Goal: Information Seeking & Learning: Find specific page/section

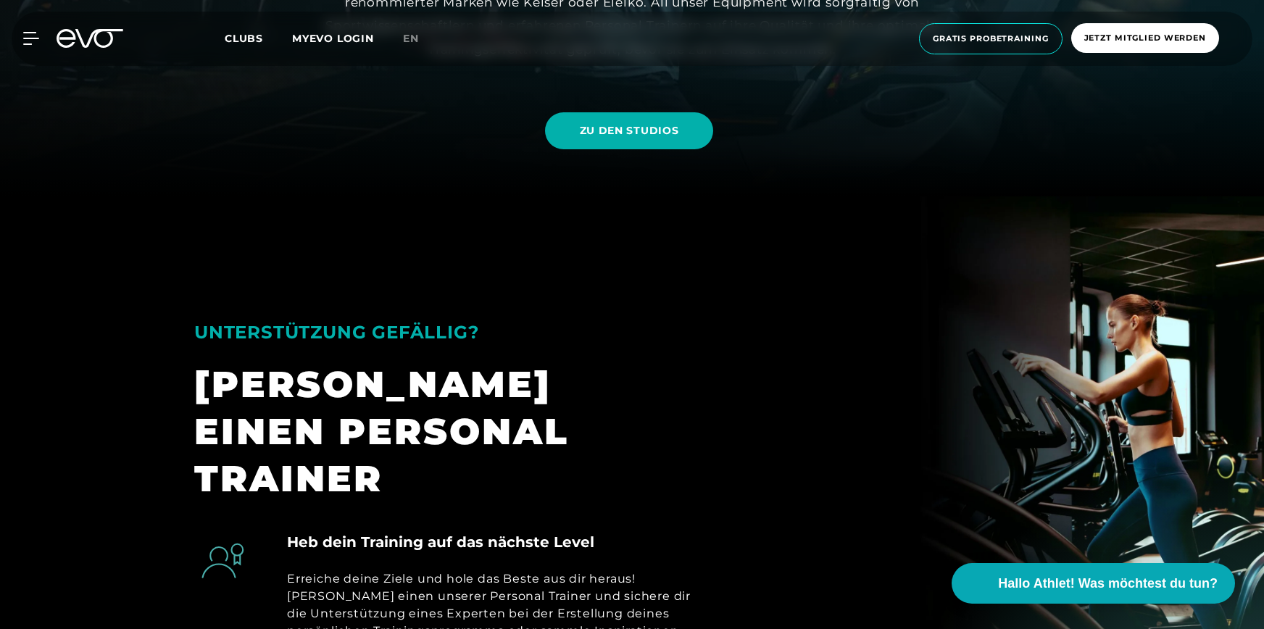
scroll to position [440, 0]
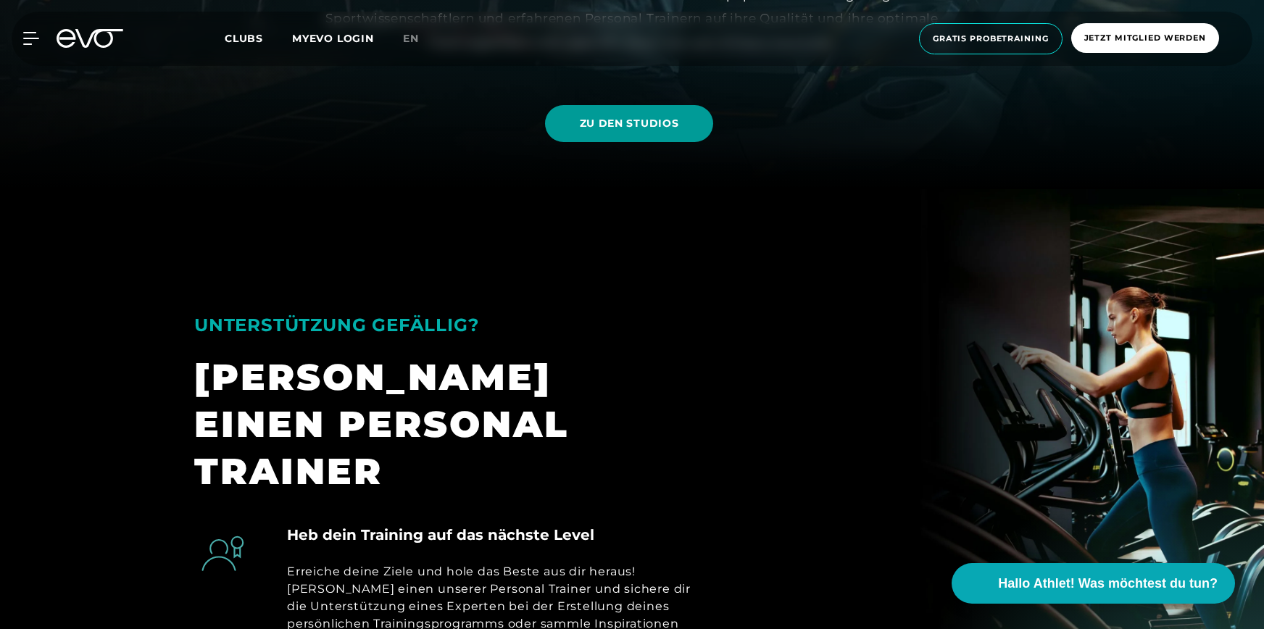
click at [640, 130] on span "ZU DEN STUDIOS" at bounding box center [629, 123] width 99 height 15
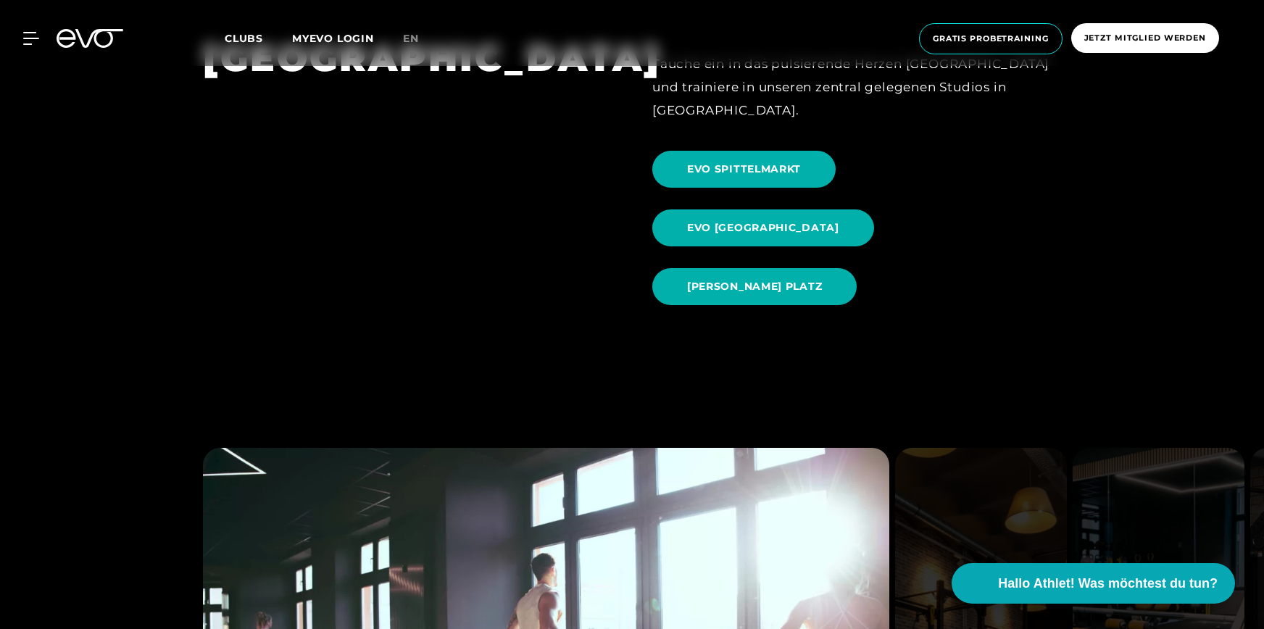
scroll to position [1644, 0]
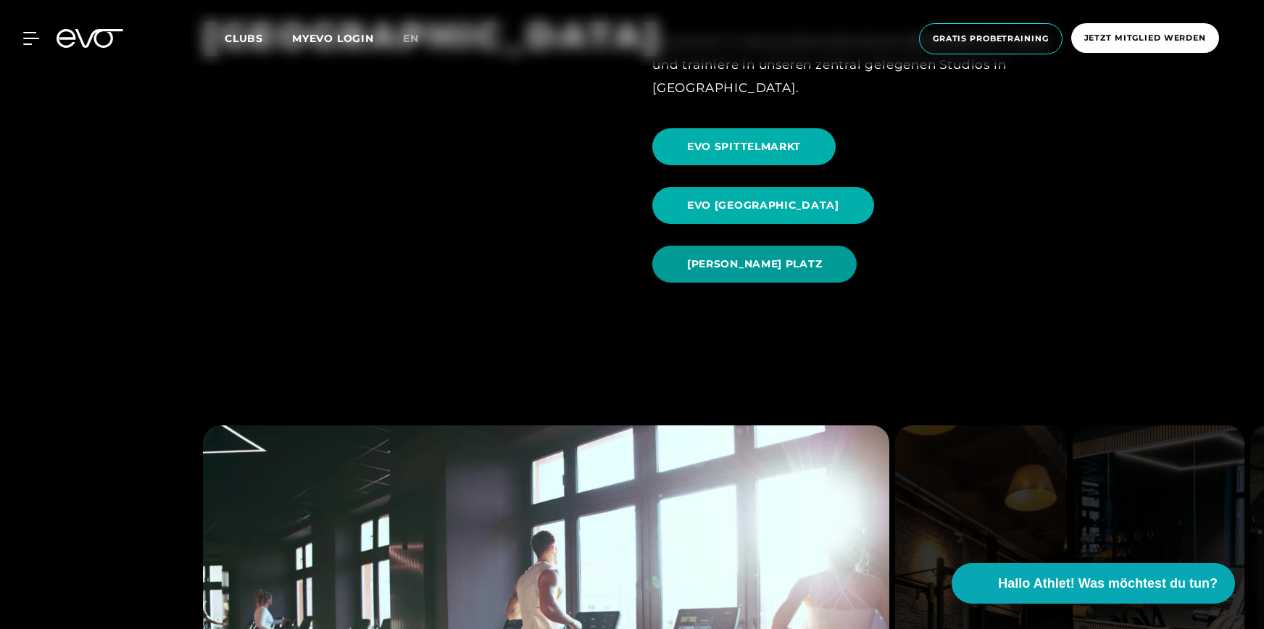
click at [811, 257] on span "[PERSON_NAME] PLATZ" at bounding box center [754, 264] width 135 height 15
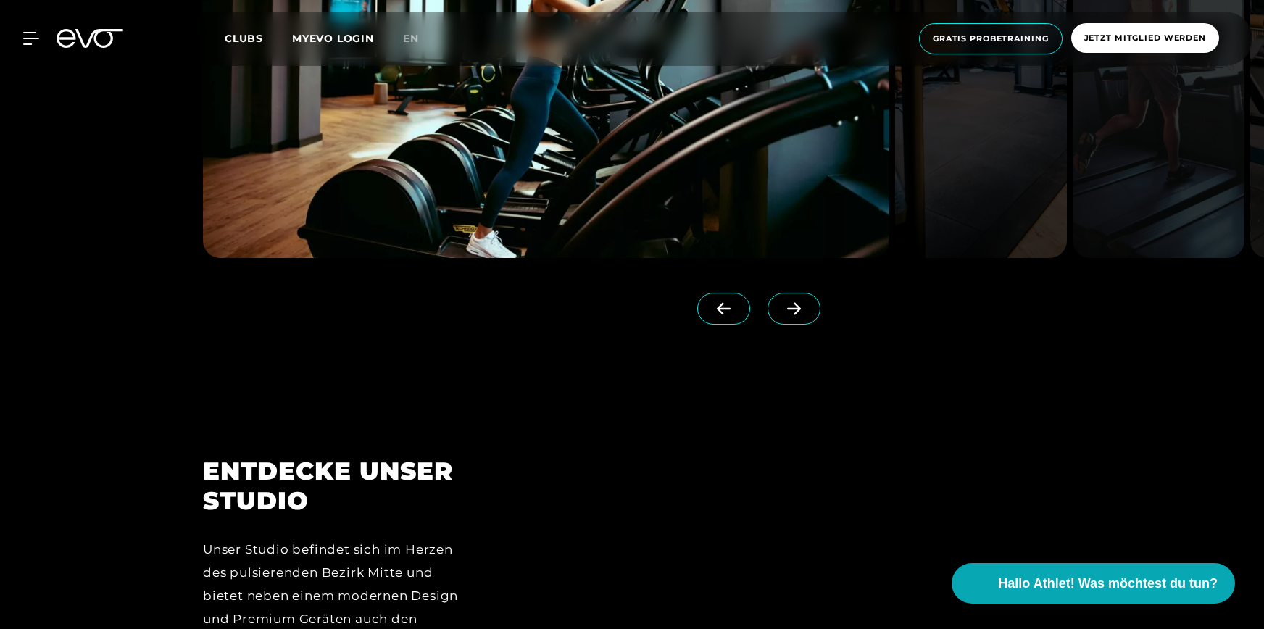
scroll to position [1691, 0]
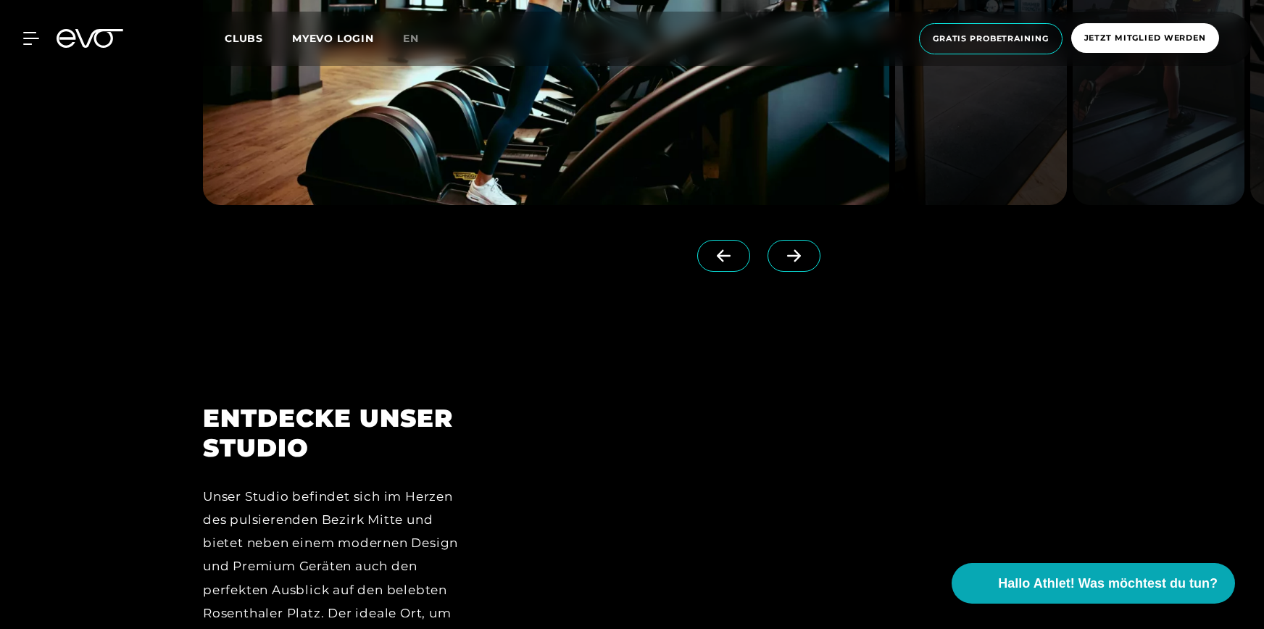
click at [781, 259] on icon at bounding box center [793, 255] width 25 height 13
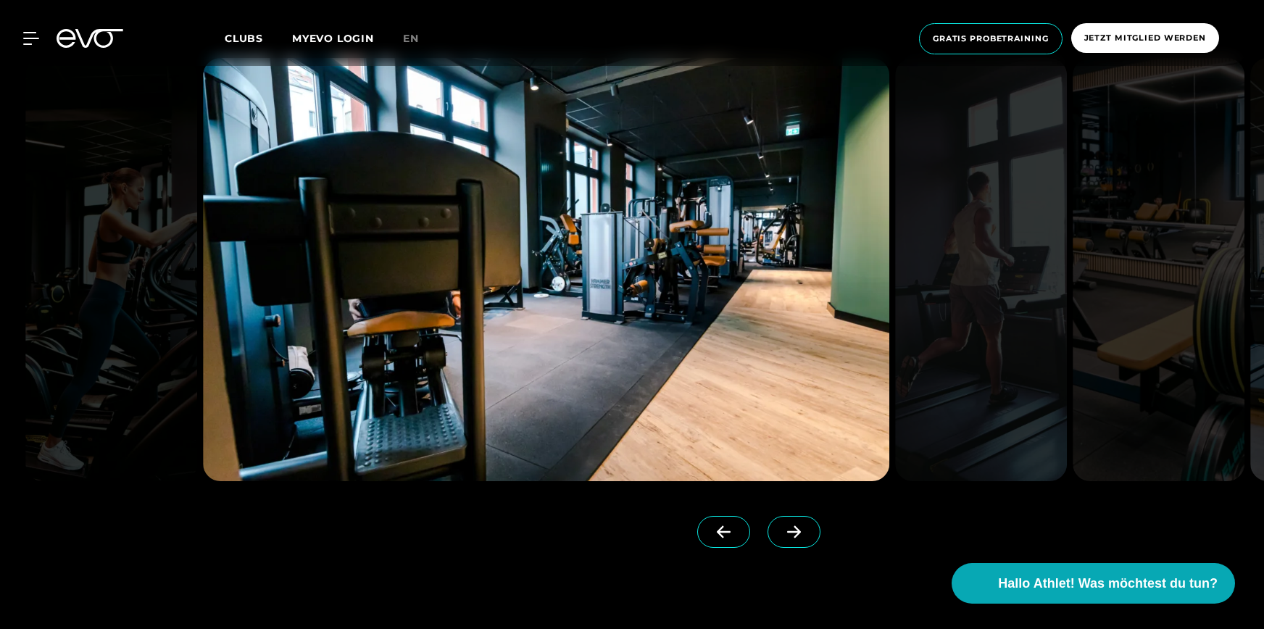
scroll to position [1377, 0]
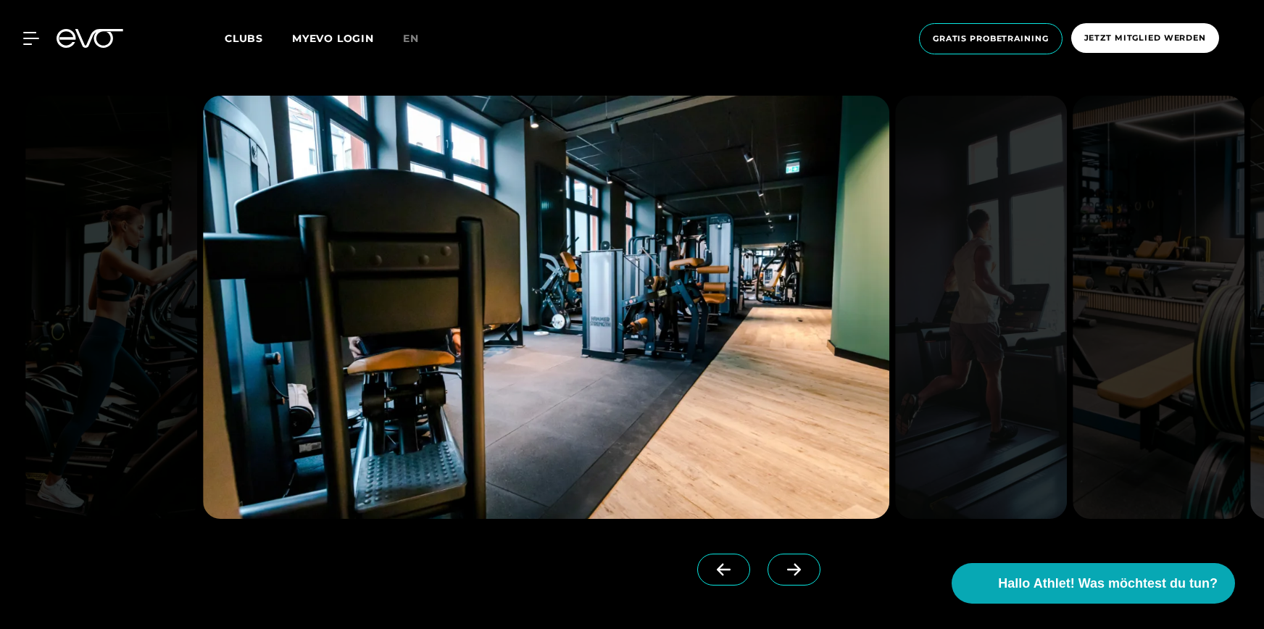
click at [781, 571] on icon at bounding box center [793, 569] width 25 height 13
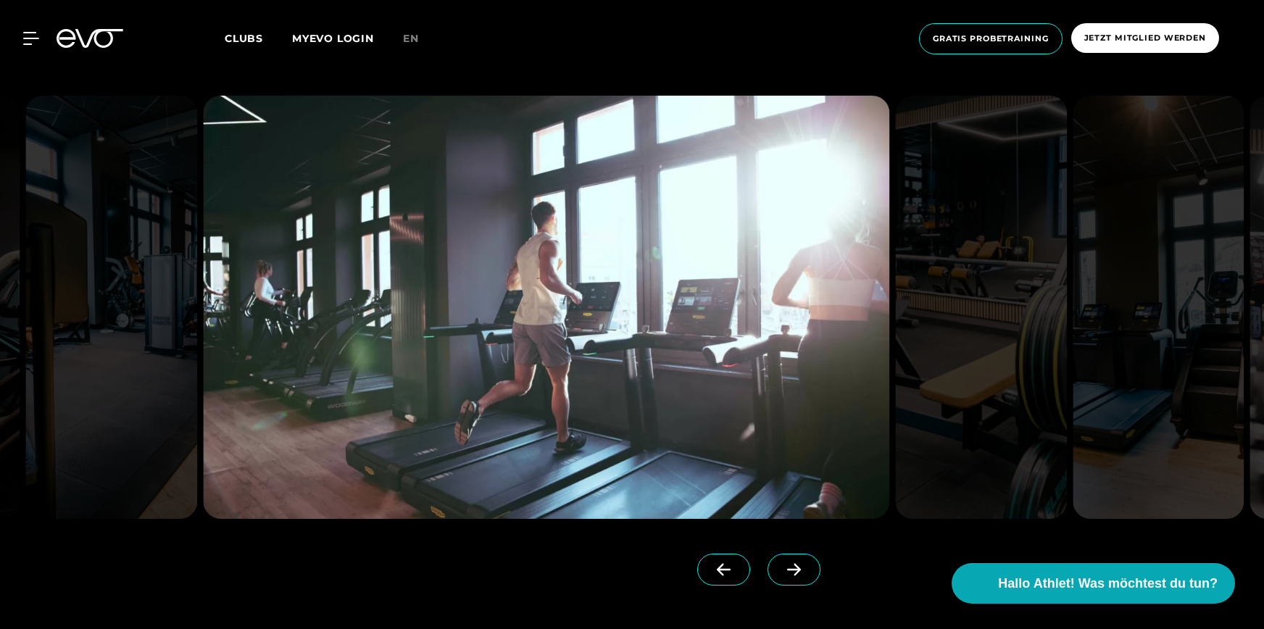
click at [781, 571] on icon at bounding box center [793, 569] width 25 height 13
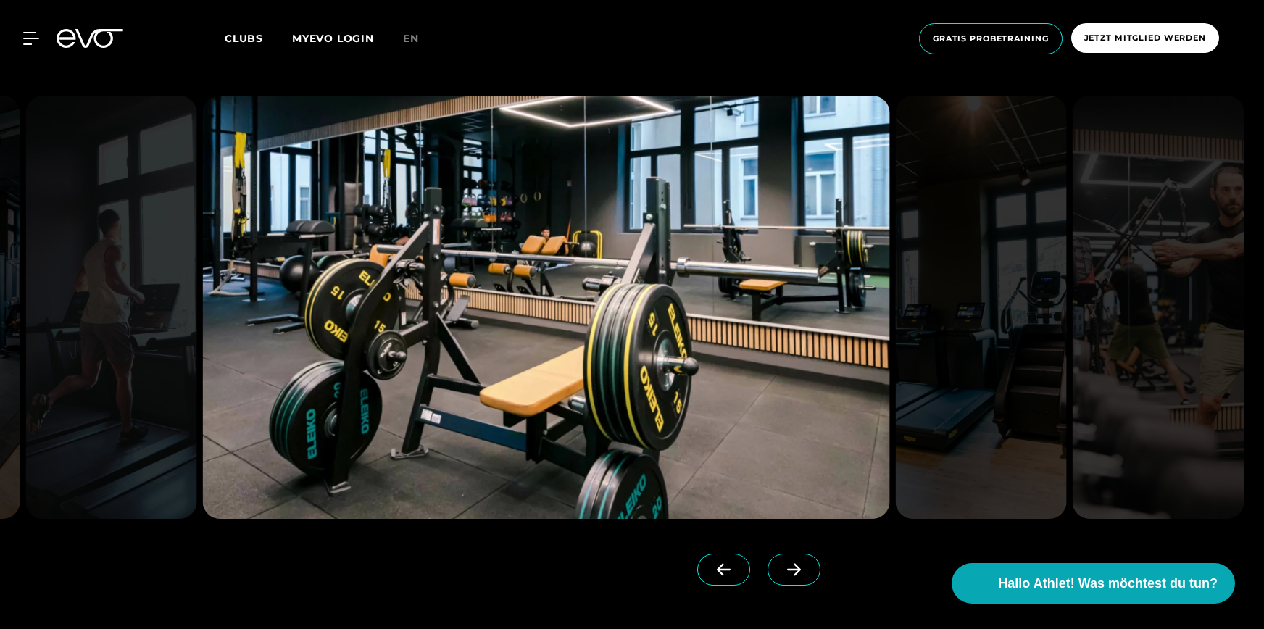
click at [781, 571] on icon at bounding box center [793, 569] width 25 height 13
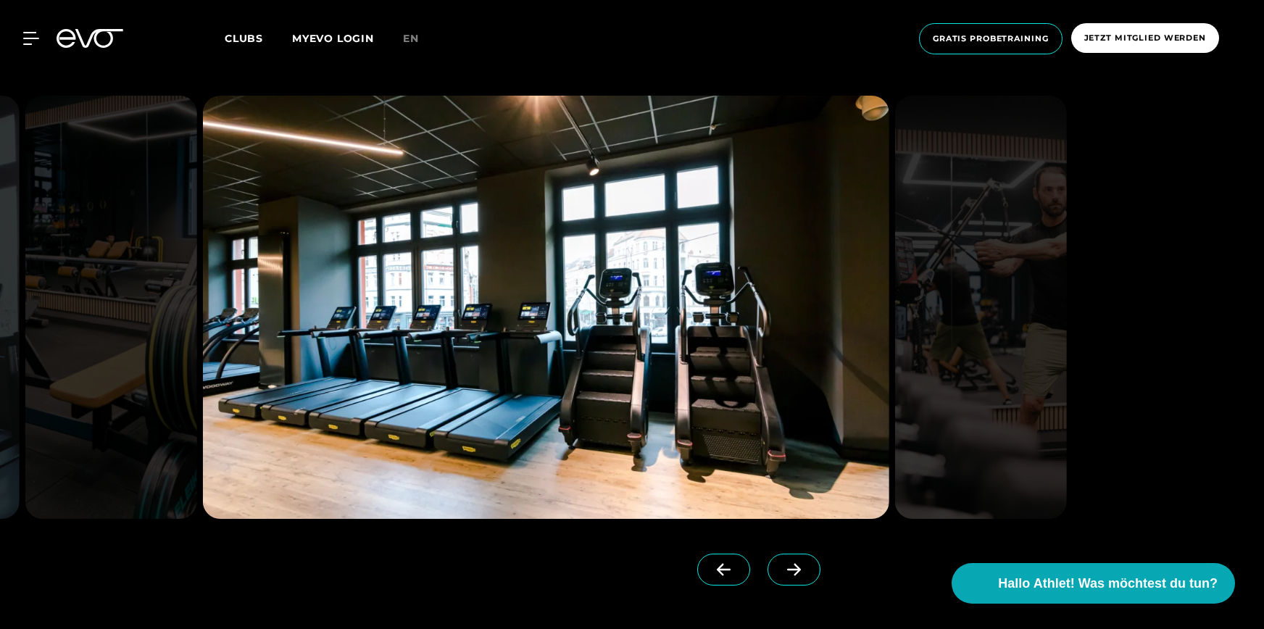
click at [781, 571] on icon at bounding box center [793, 569] width 25 height 13
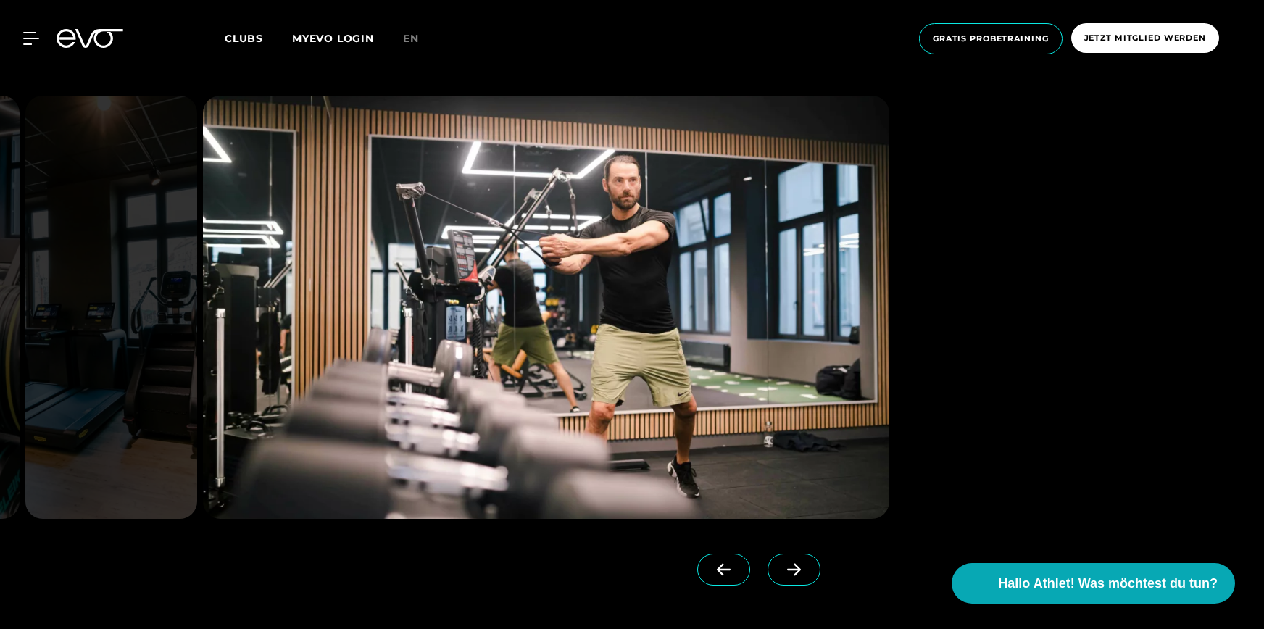
click at [781, 571] on icon at bounding box center [793, 569] width 25 height 13
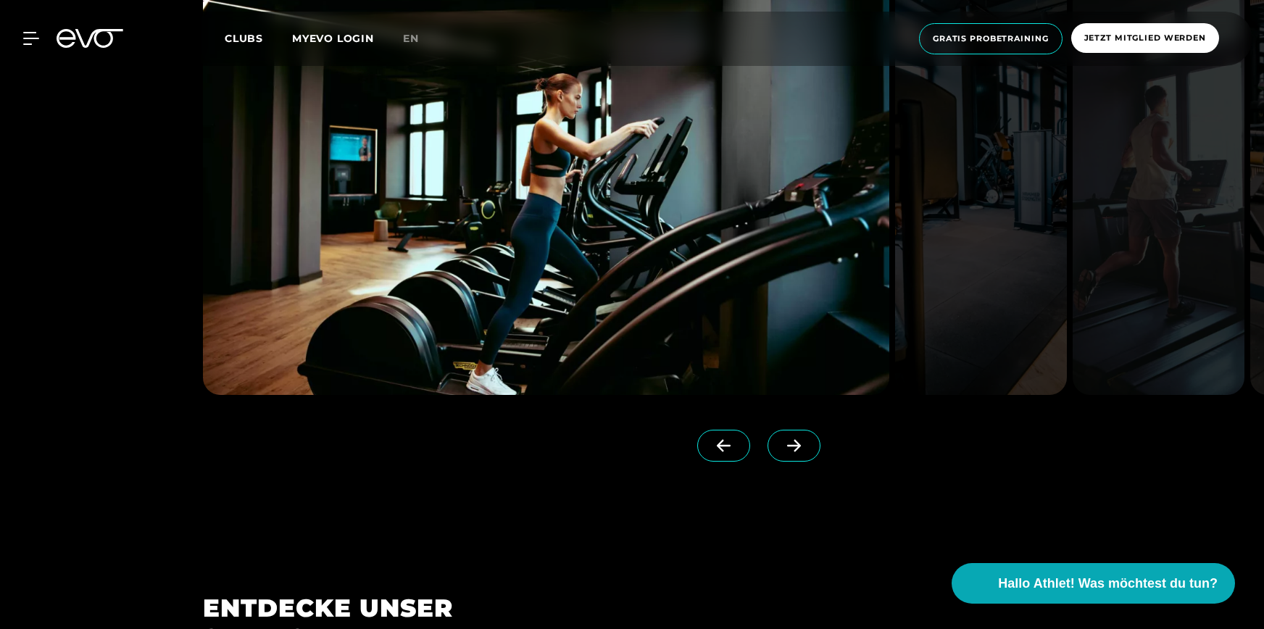
scroll to position [1400, 0]
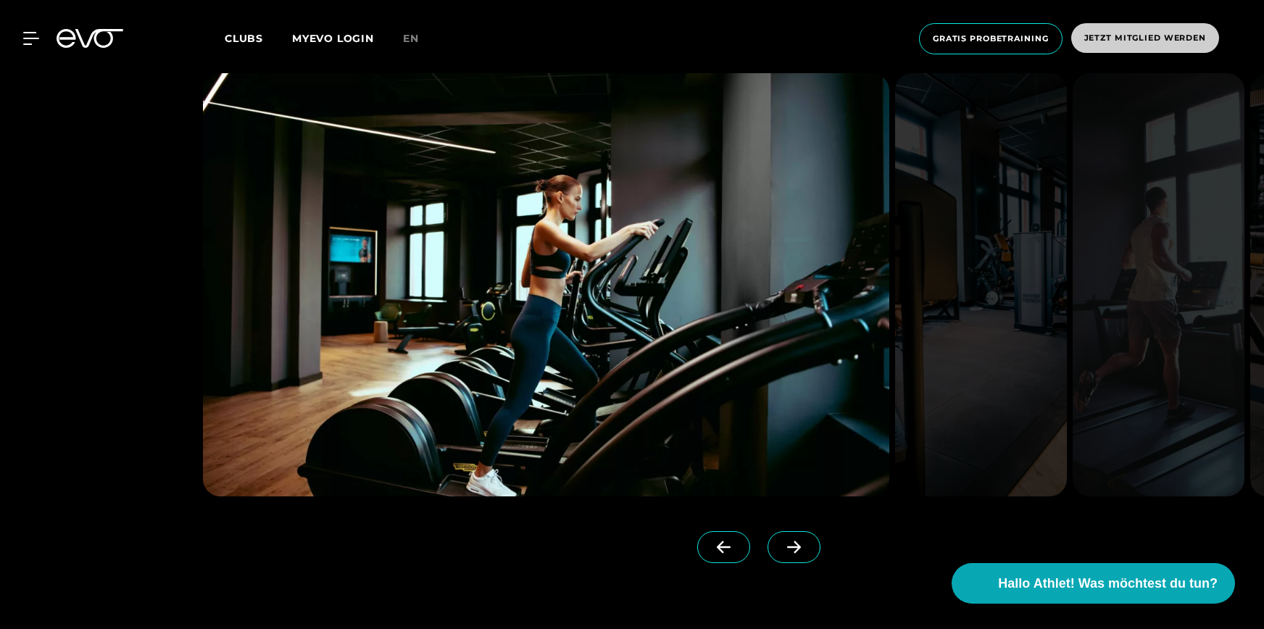
click at [1150, 33] on span "Jetzt Mitglied werden" at bounding box center [1145, 38] width 122 height 12
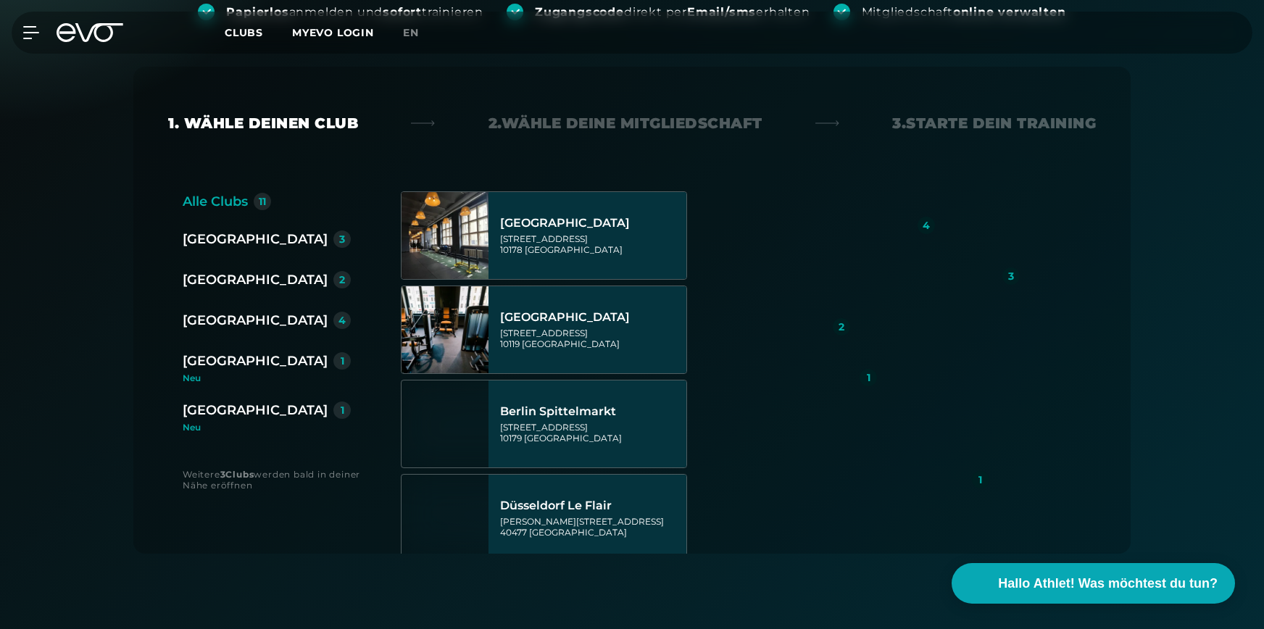
scroll to position [259, 0]
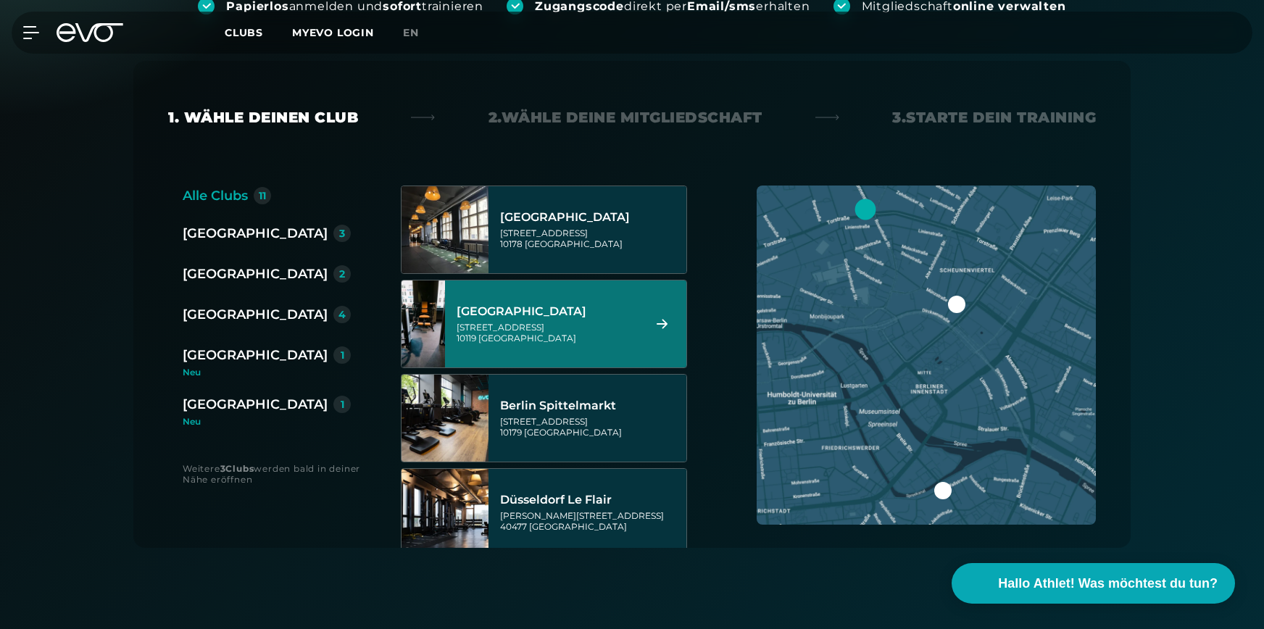
click at [586, 312] on div "[GEOGRAPHIC_DATA]" at bounding box center [548, 311] width 182 height 14
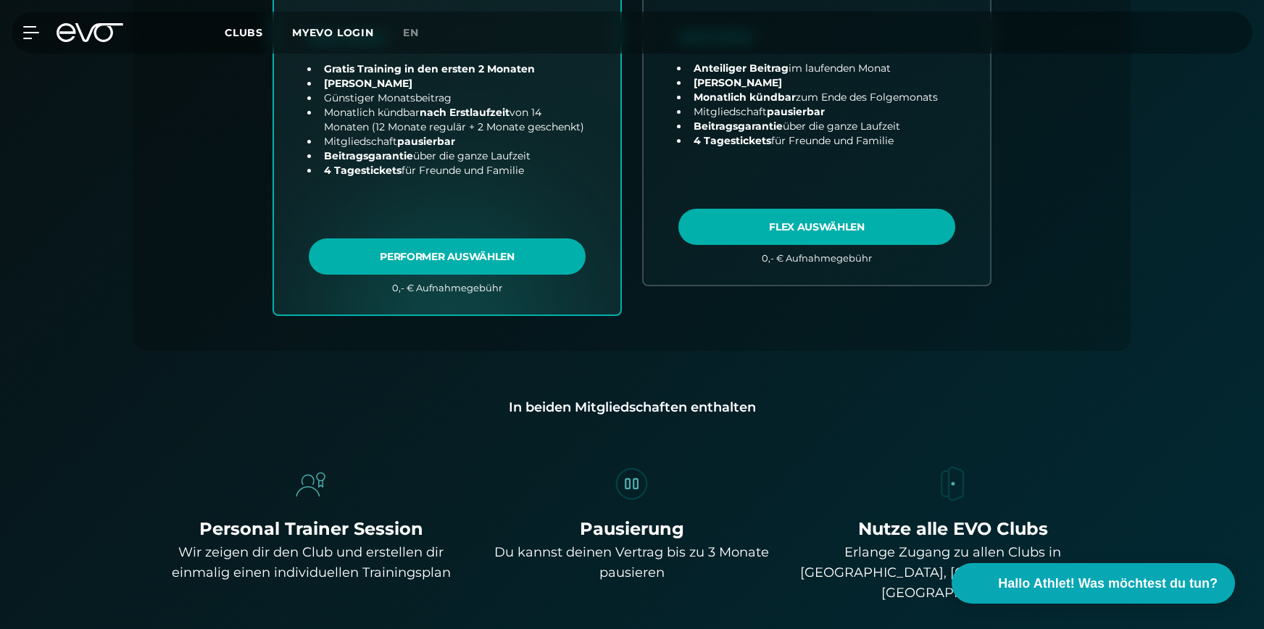
scroll to position [0, 0]
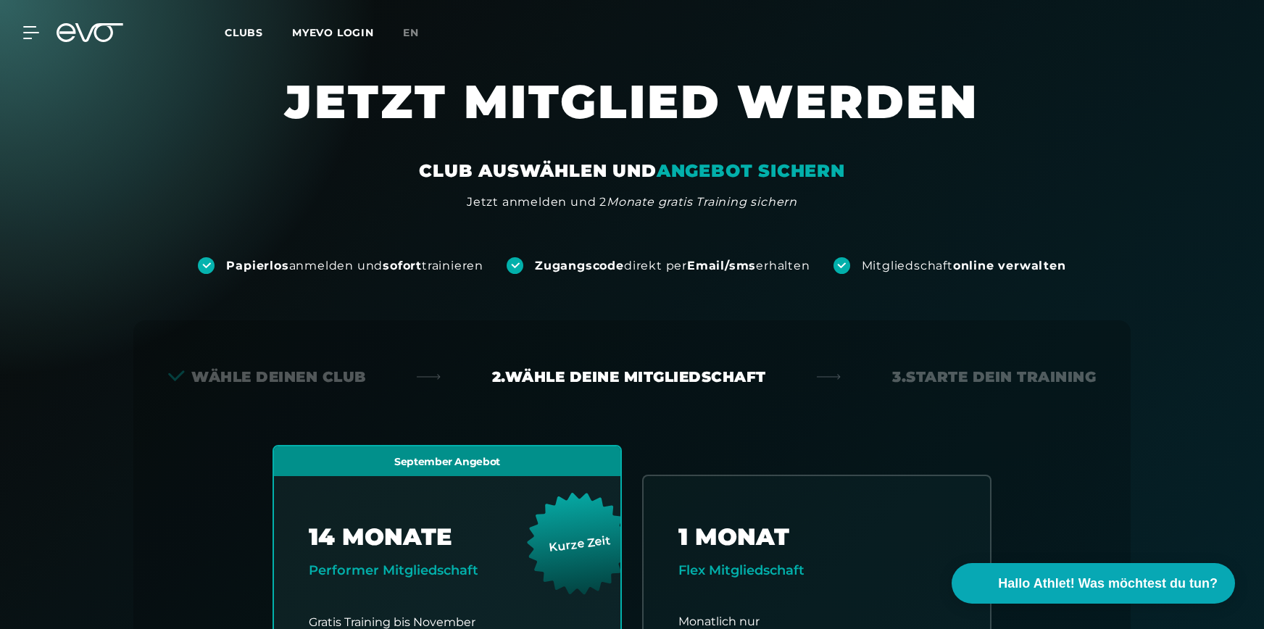
click at [239, 33] on span "Clubs" at bounding box center [244, 32] width 38 height 13
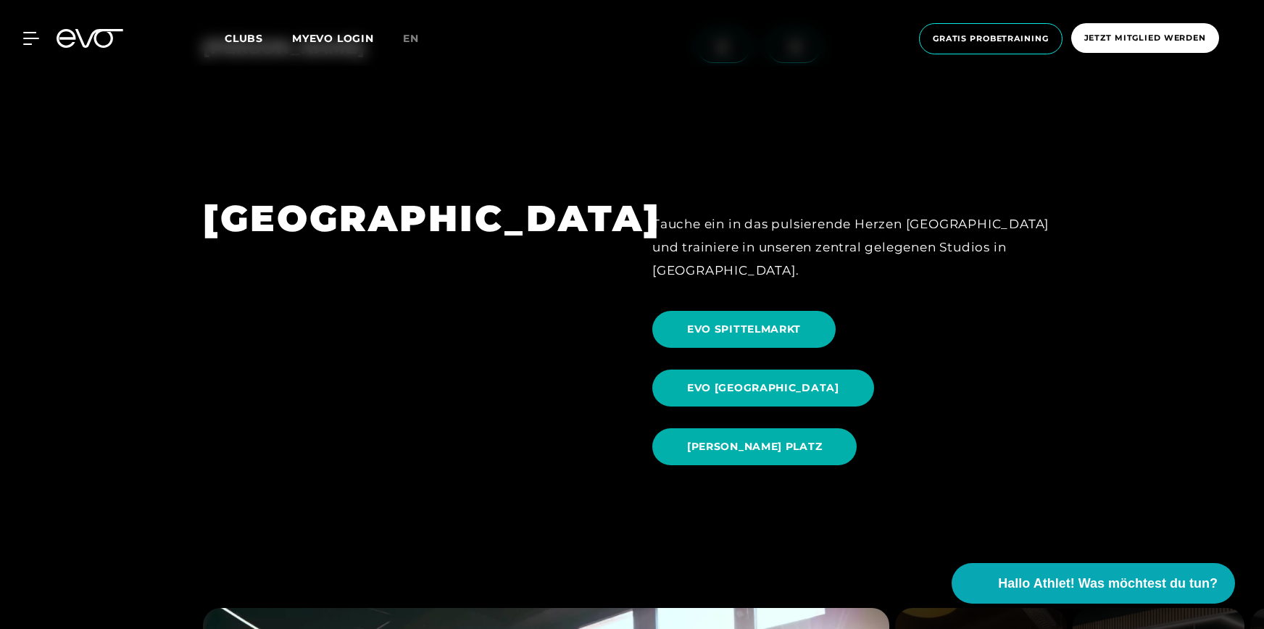
scroll to position [1466, 0]
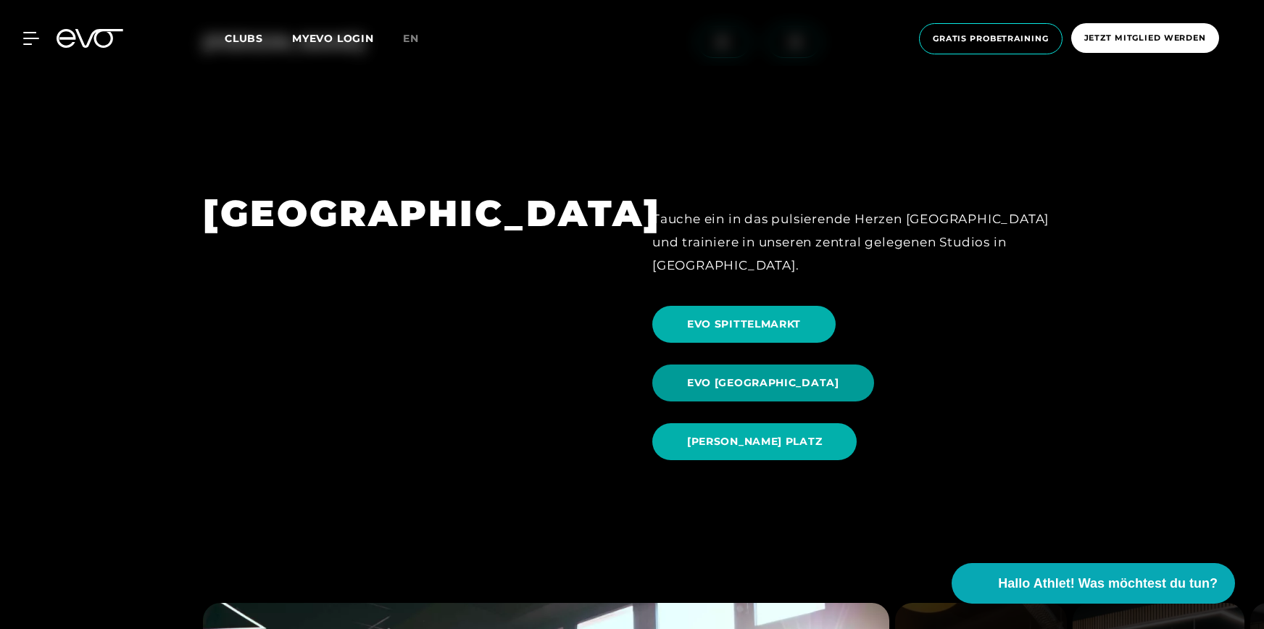
click at [874, 365] on span "EVO [GEOGRAPHIC_DATA]" at bounding box center [763, 383] width 222 height 37
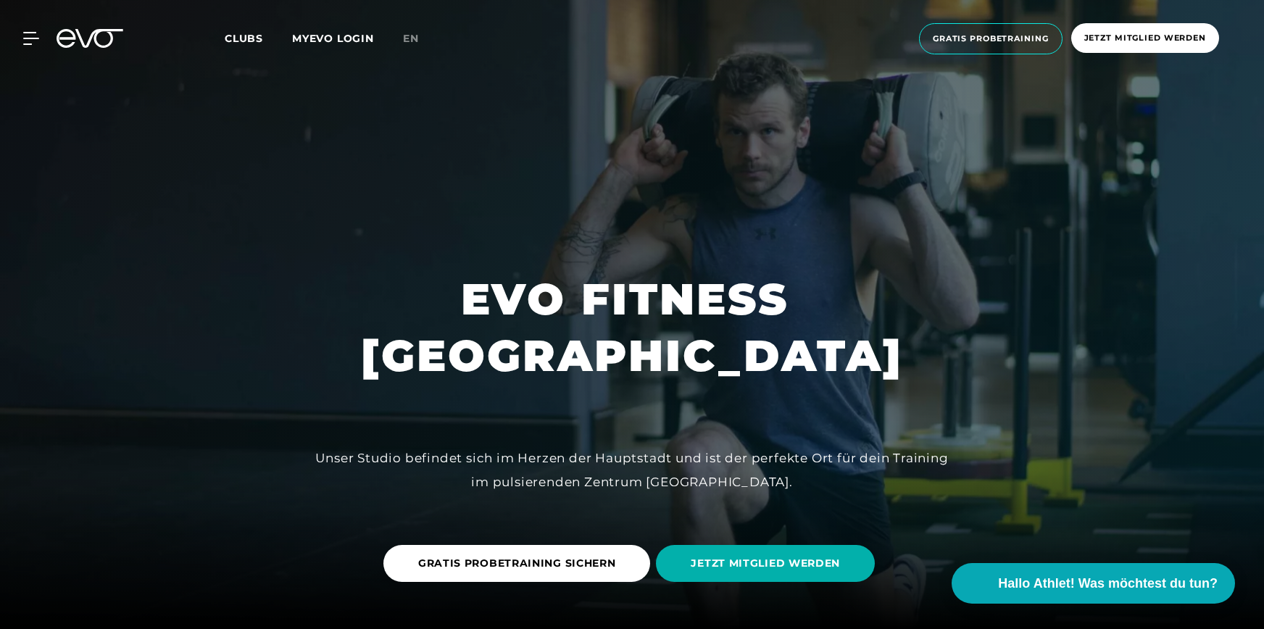
drag, startPoint x: 117, startPoint y: 36, endPoint x: 106, endPoint y: 42, distance: 13.3
click at [117, 36] on icon at bounding box center [90, 38] width 67 height 19
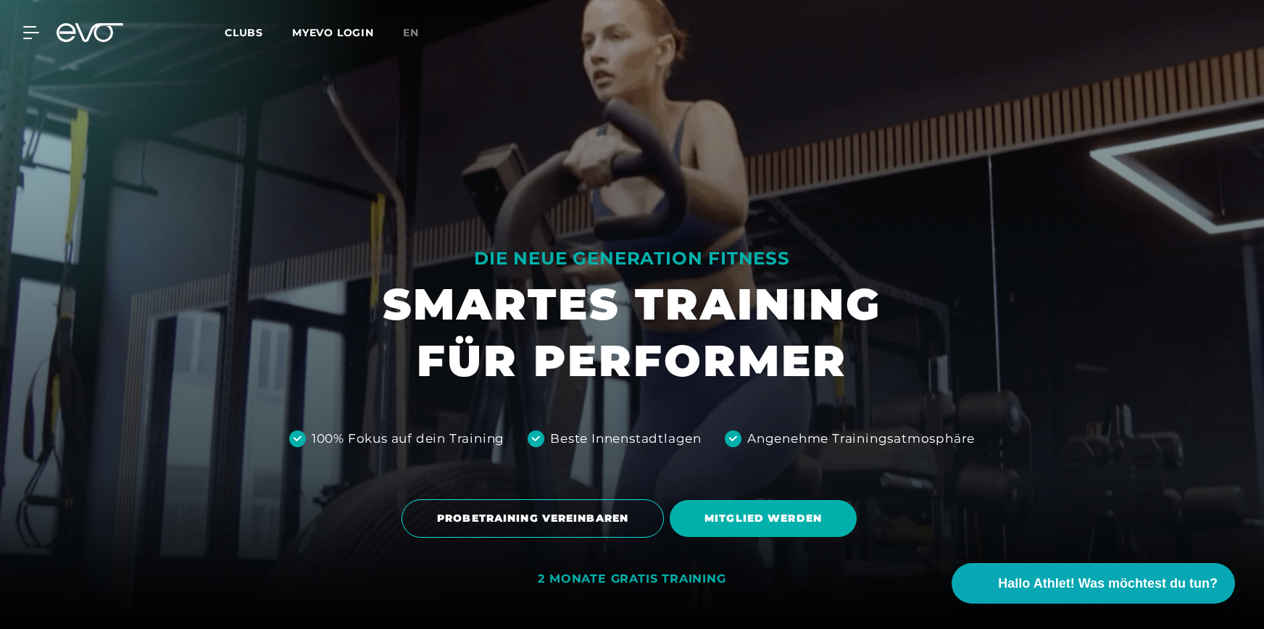
click at [43, 28] on div "MyEVO Login Über EVO Mitgliedschaften Probetraining TAGESPASS EVO Studios [GEOG…" at bounding box center [22, 32] width 51 height 13
click at [36, 34] on icon at bounding box center [33, 32] width 21 height 13
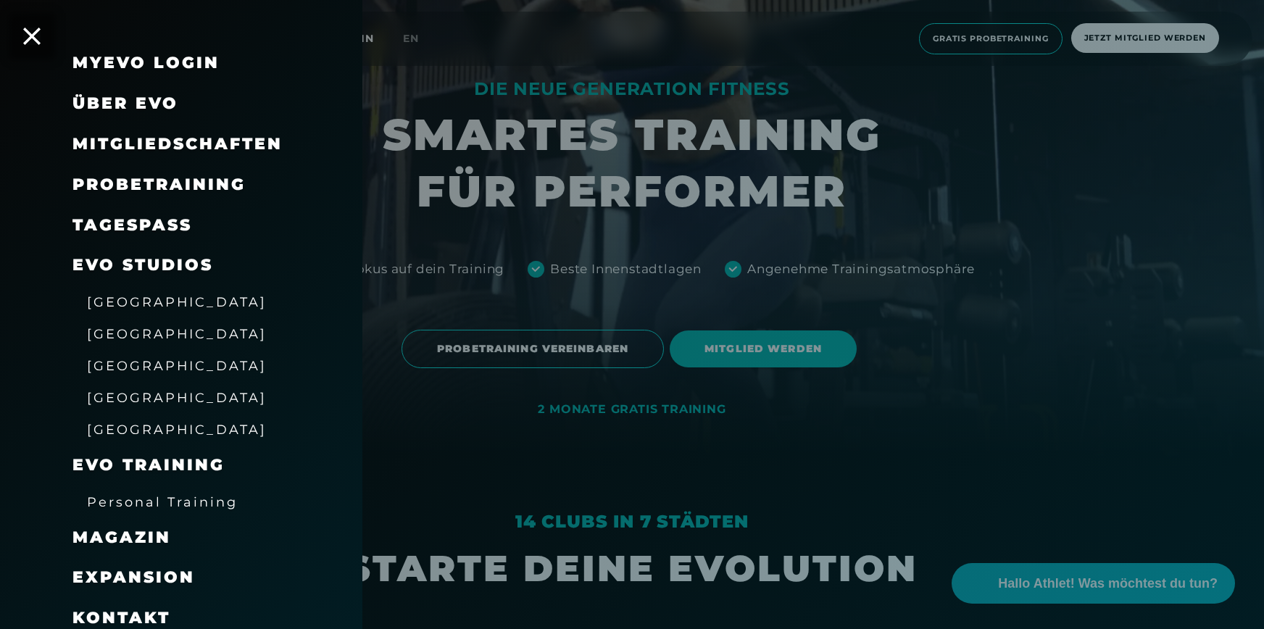
scroll to position [80, 0]
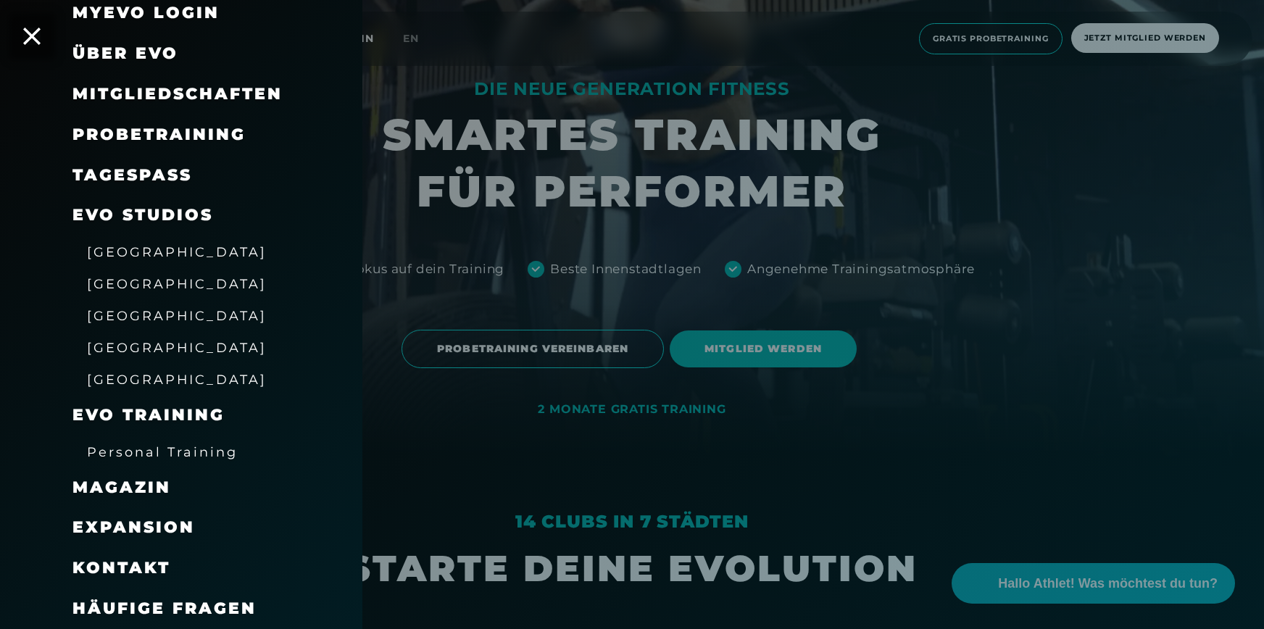
click at [194, 593] on div "Häufige Fragen" at bounding box center [199, 609] width 254 height 41
click at [199, 610] on span "Häufige Fragen" at bounding box center [164, 609] width 184 height 20
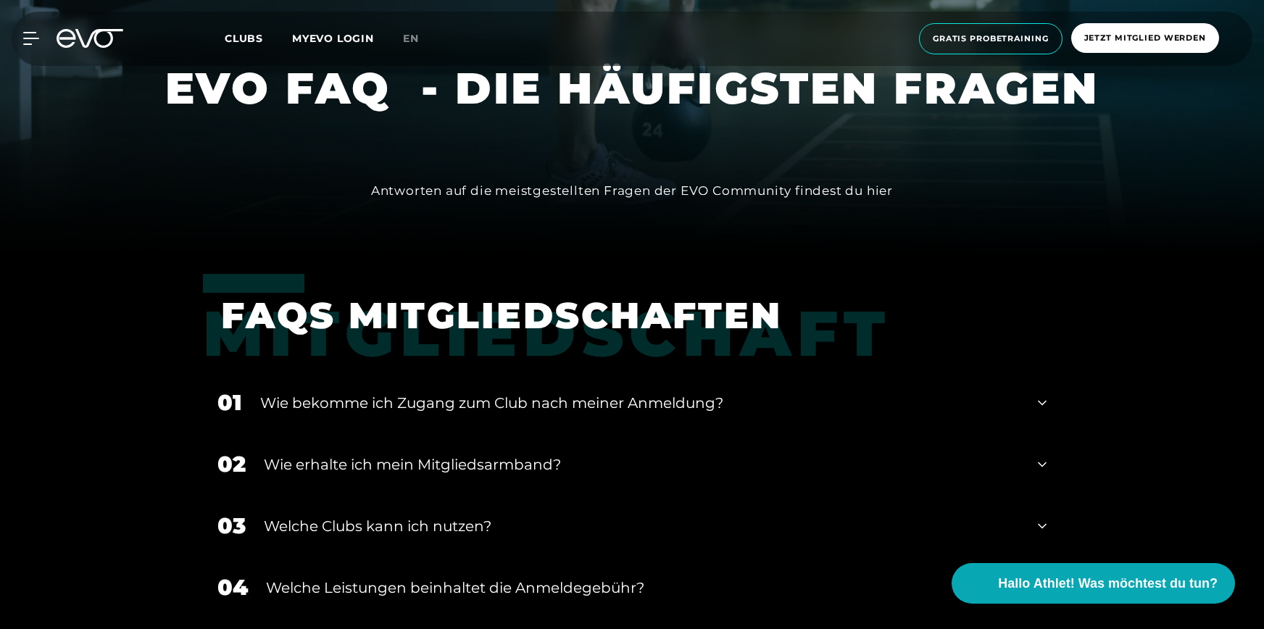
scroll to position [374, 0]
click at [527, 402] on div "Wie bekomme ich Zugang zum Club nach meiner Anmeldung?" at bounding box center [640, 402] width 760 height 22
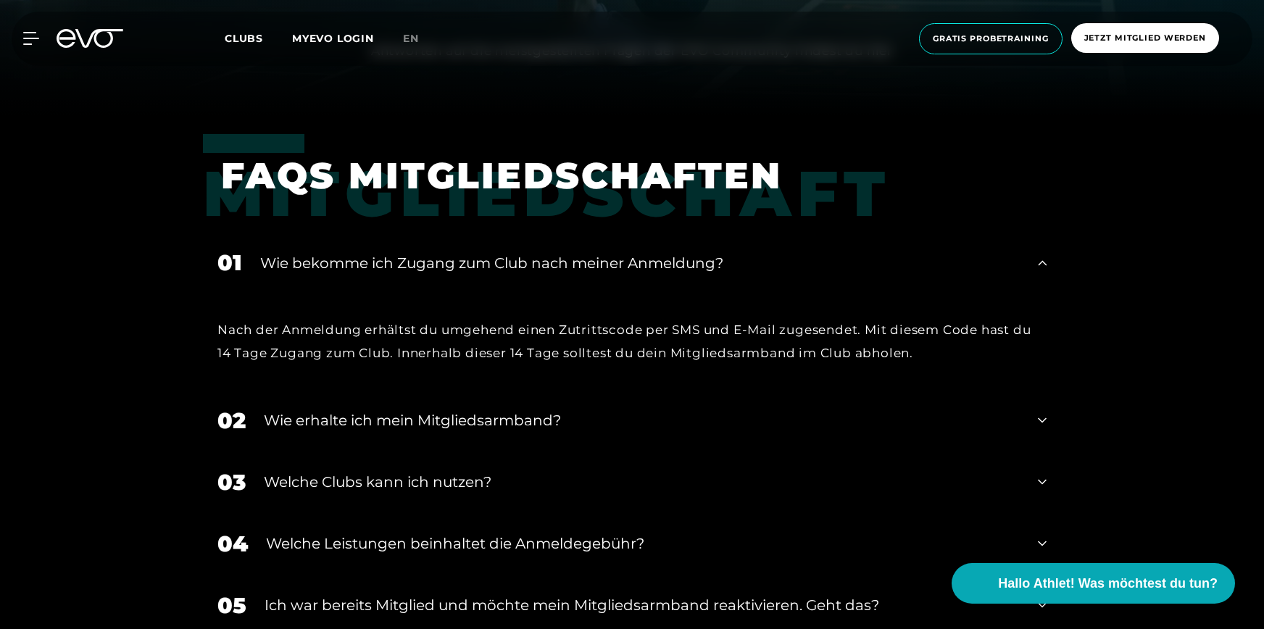
scroll to position [514, 0]
click at [497, 421] on div "Wie erhalte ich mein Mitgliedsarmband?" at bounding box center [642, 420] width 756 height 22
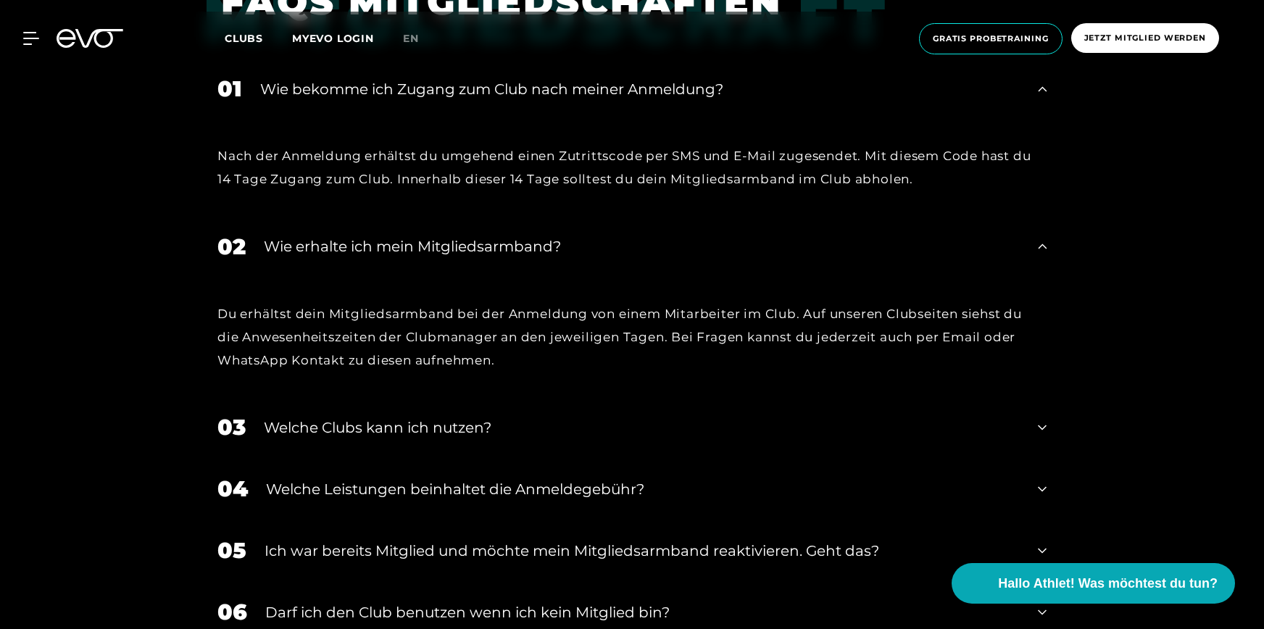
scroll to position [688, 0]
click at [474, 430] on div "Welche Clubs kann ich nutzen?" at bounding box center [642, 427] width 756 height 22
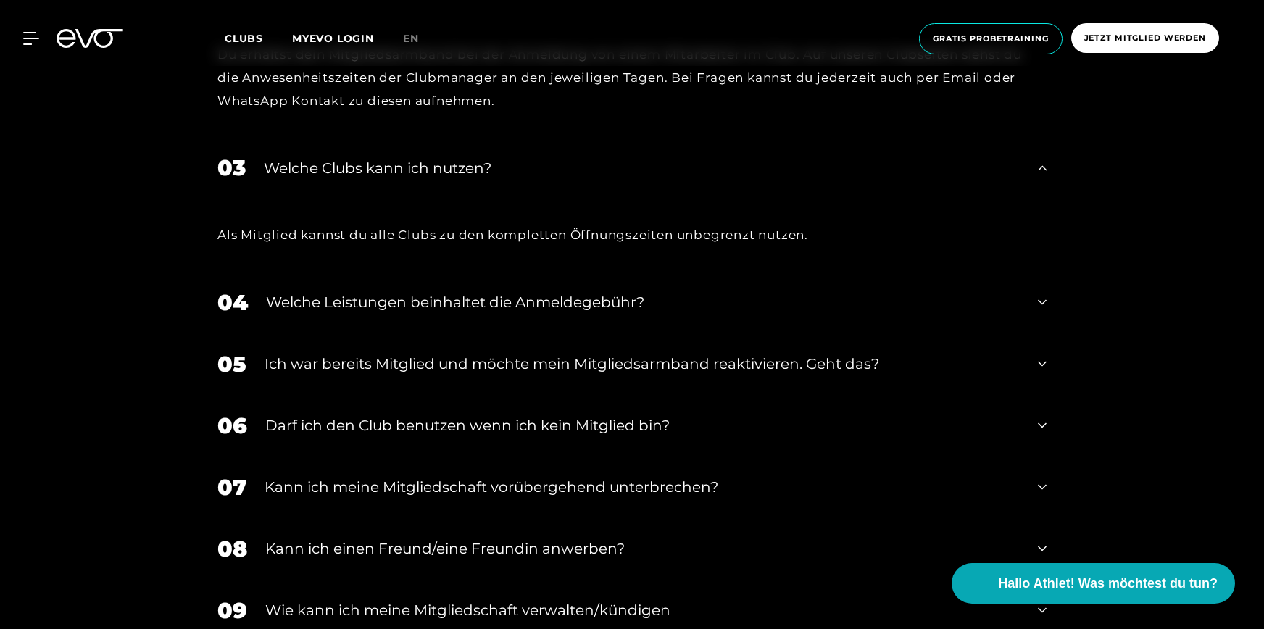
scroll to position [955, 0]
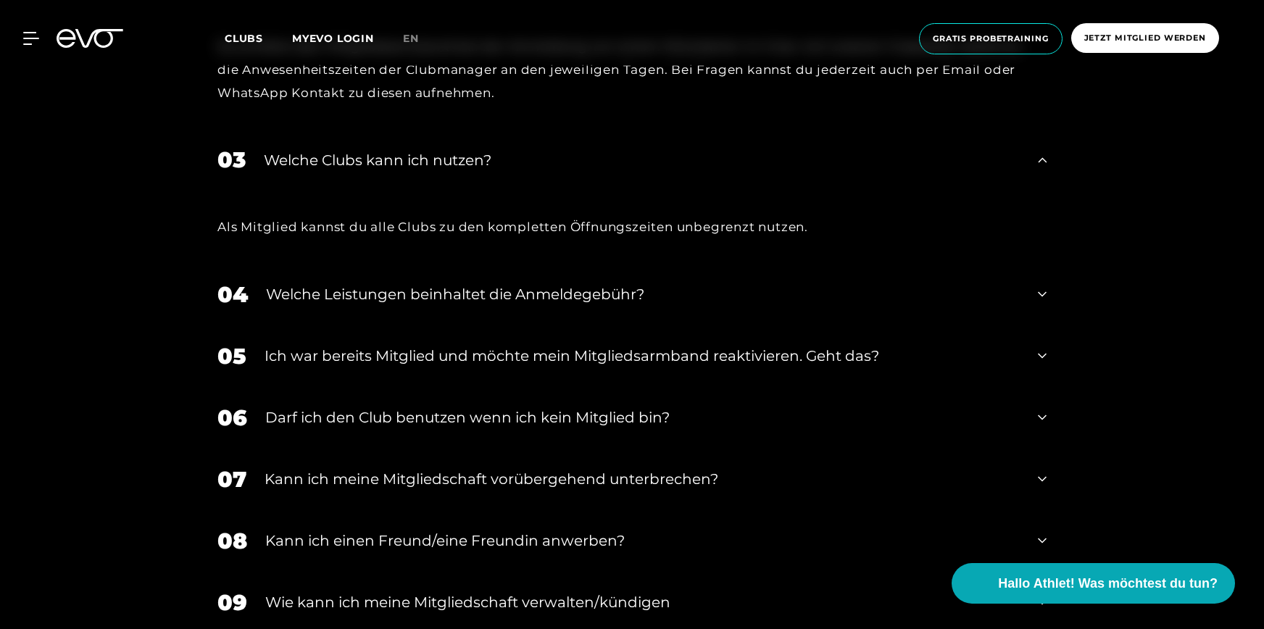
click at [508, 302] on div "Welche Leistungen beinhaltet die Anmeldegebühr?" at bounding box center [643, 294] width 754 height 22
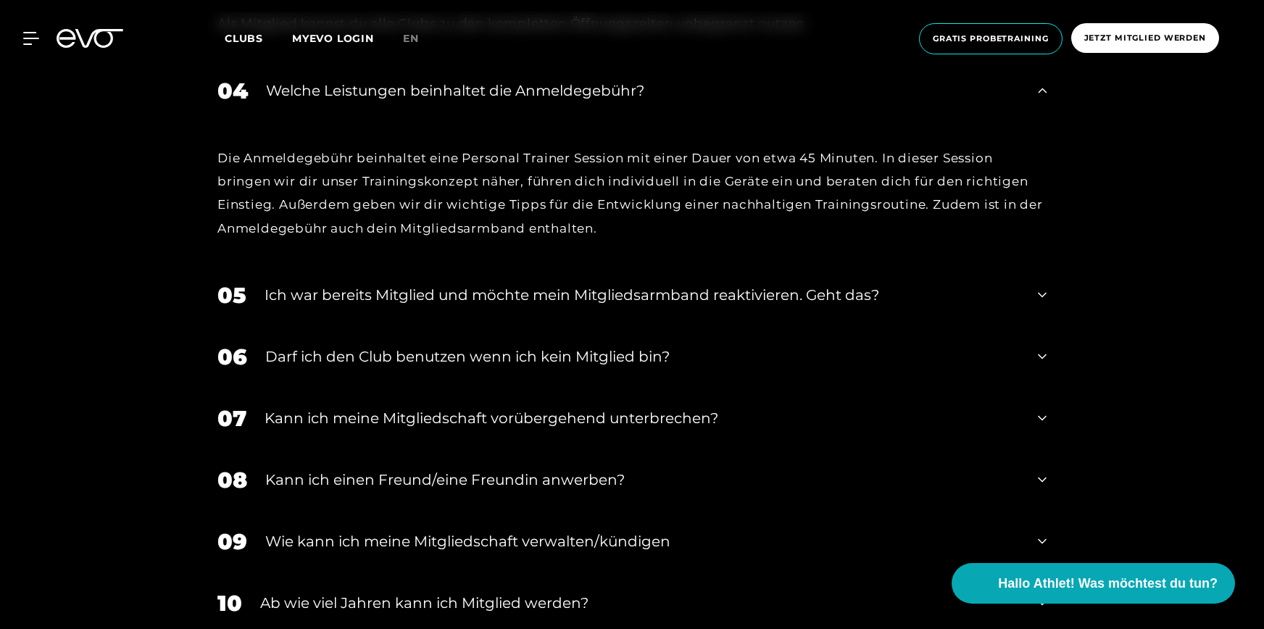
scroll to position [1176, 0]
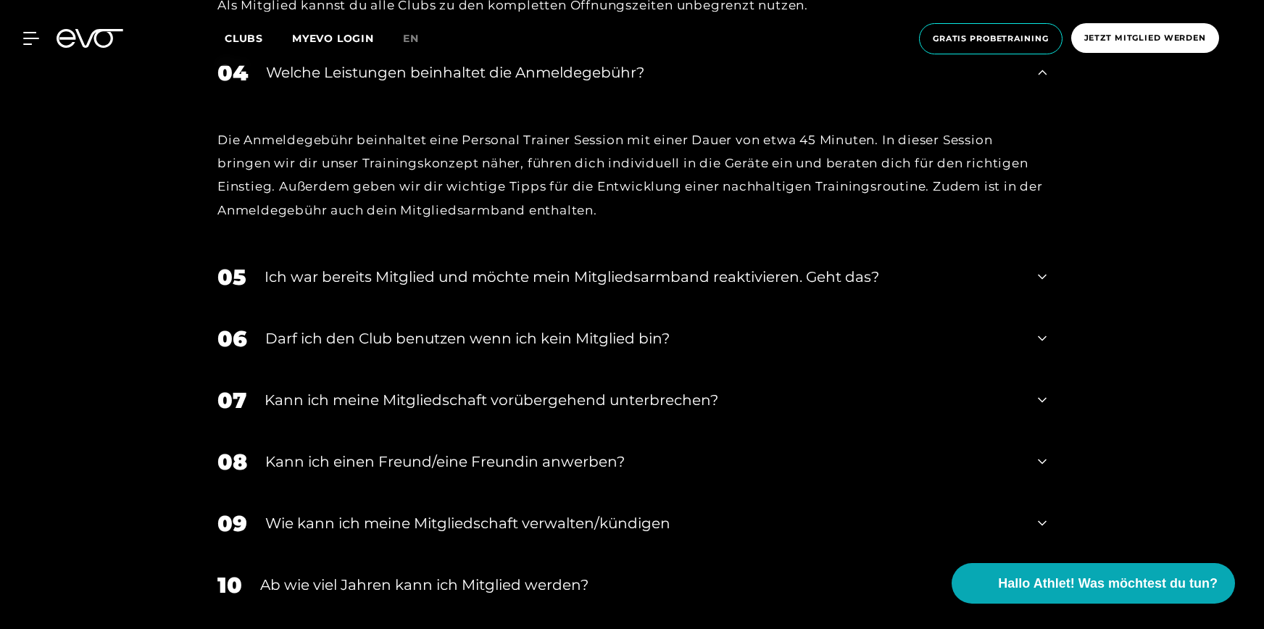
click at [521, 277] on div "Ich war bereits Mitglied und möchte mein Mitgliedsarmband reaktivieren. Geht da…" at bounding box center [642, 277] width 755 height 22
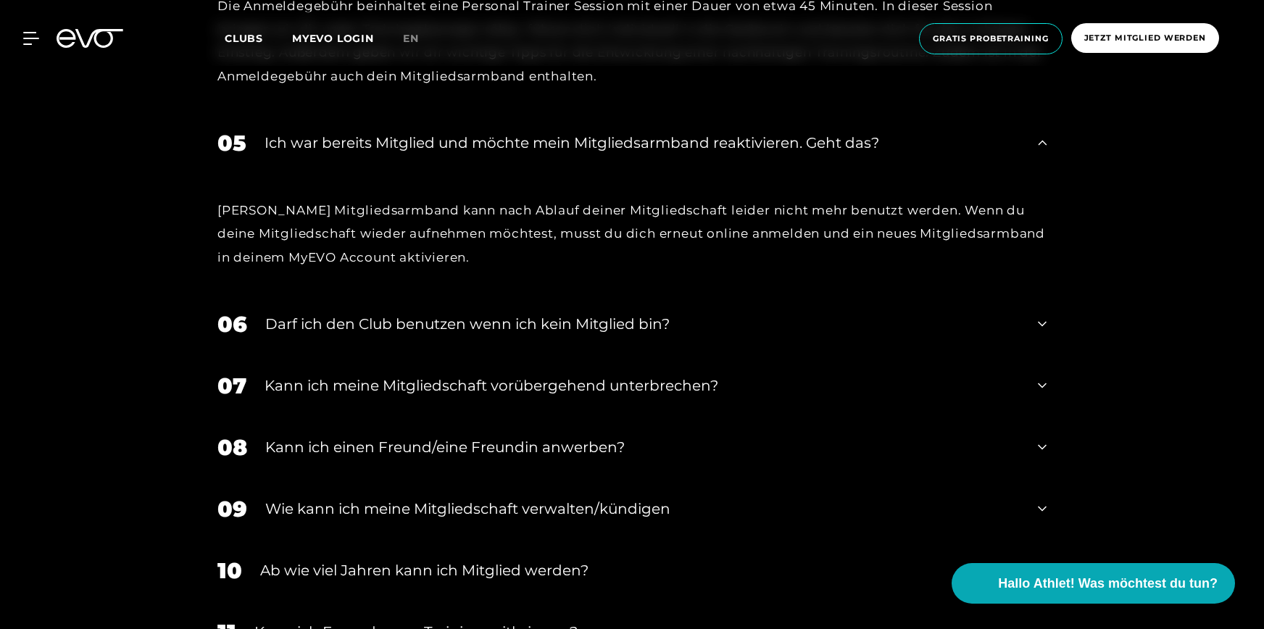
scroll to position [1316, 0]
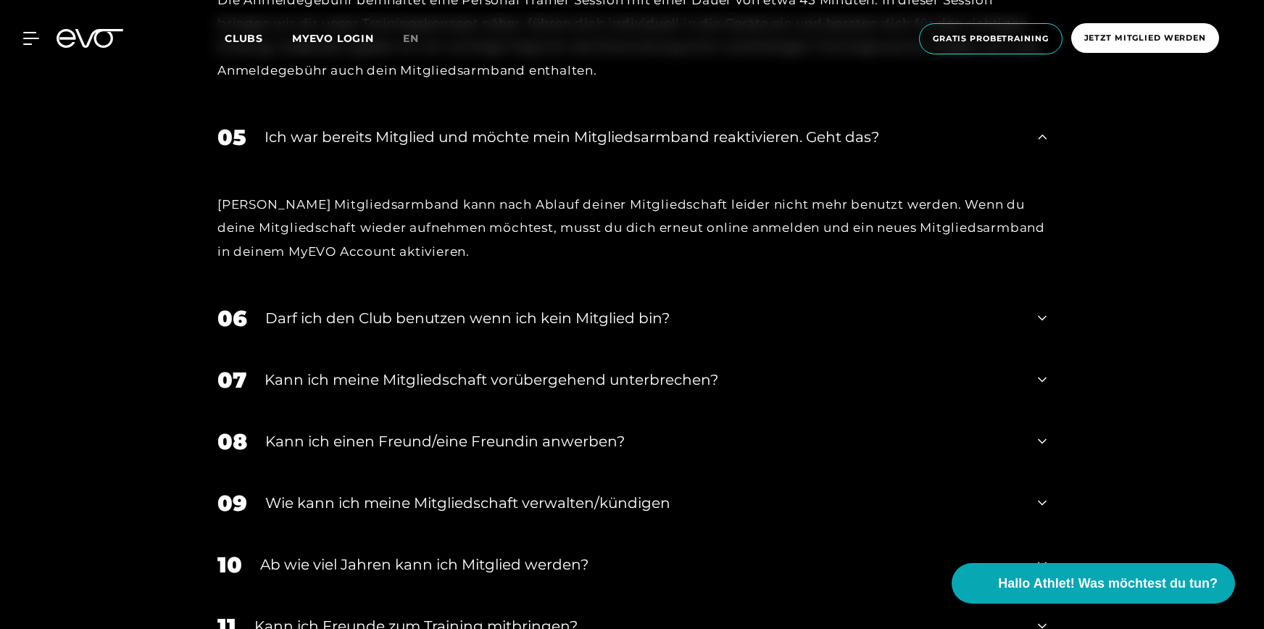
click at [510, 316] on div "Darf ich den Club benutzen wenn ich kein Mitglied bin?" at bounding box center [642, 318] width 755 height 22
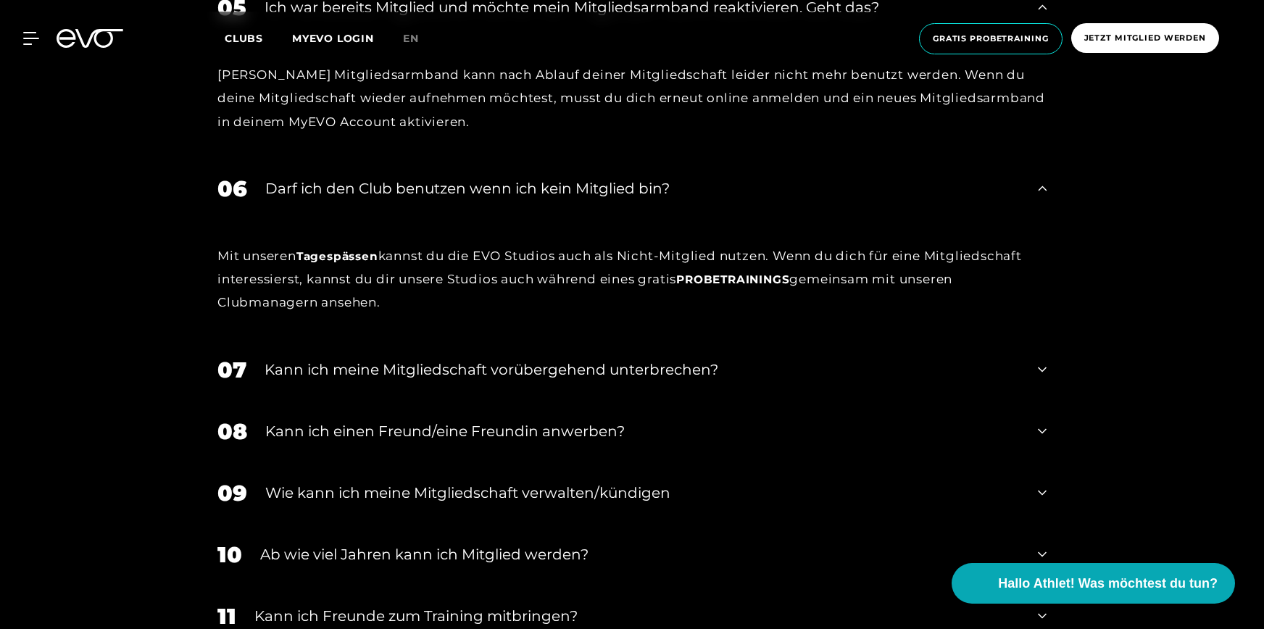
scroll to position [1458, 0]
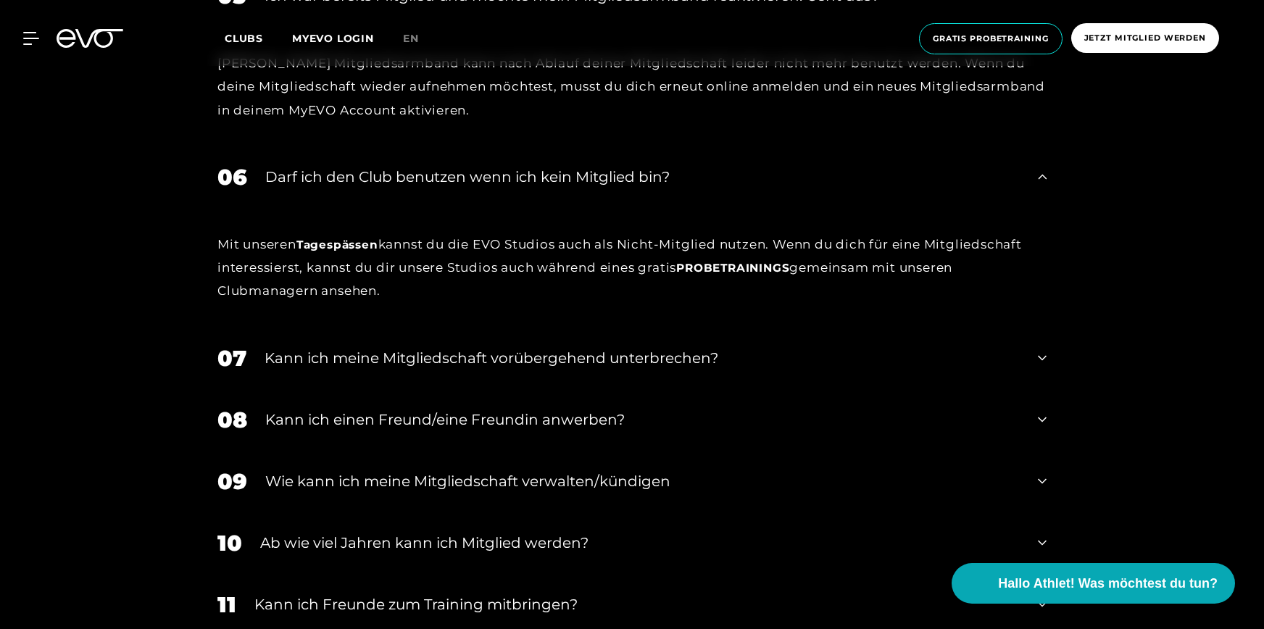
click at [510, 357] on div "Kann ich meine Mitgliedschaft vorübergehend unterbrechen?" at bounding box center [642, 358] width 755 height 22
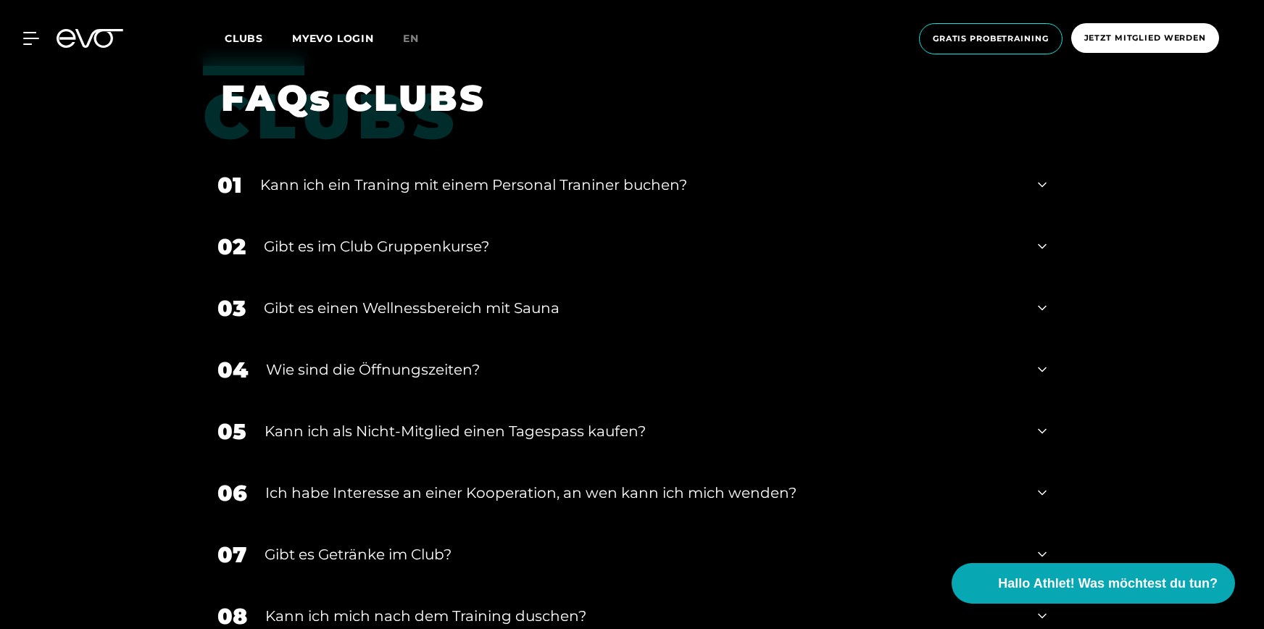
scroll to position [2978, 0]
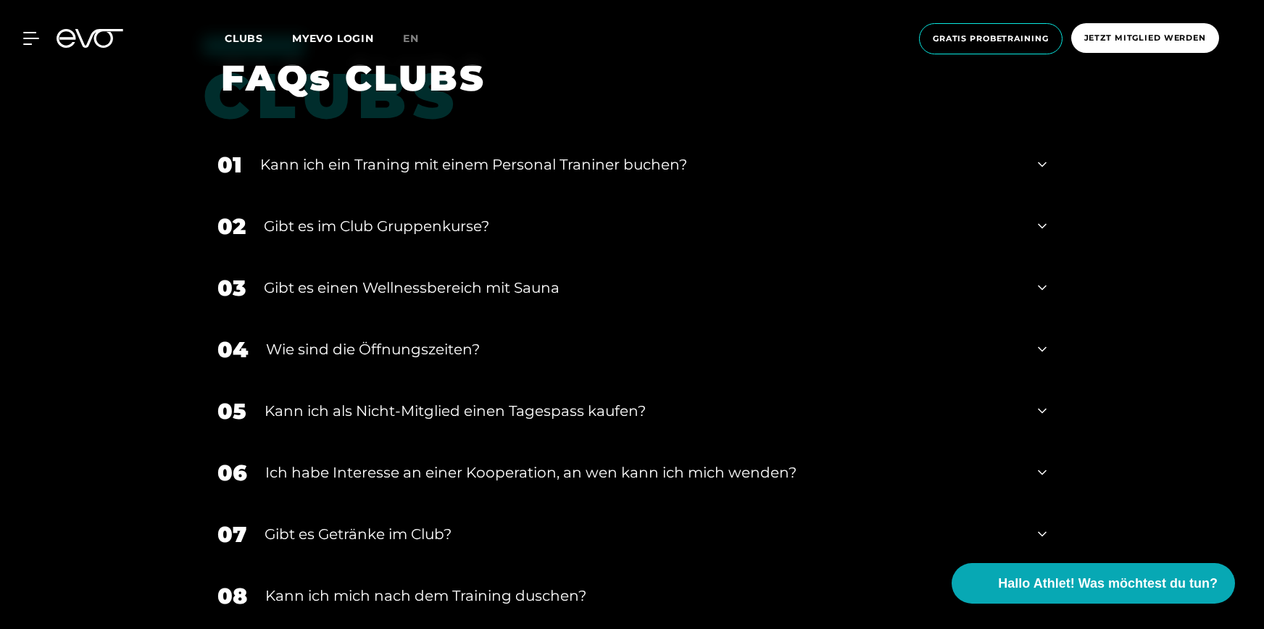
click at [420, 349] on div "Wie sind die Öffnungszeiten?" at bounding box center [643, 349] width 754 height 22
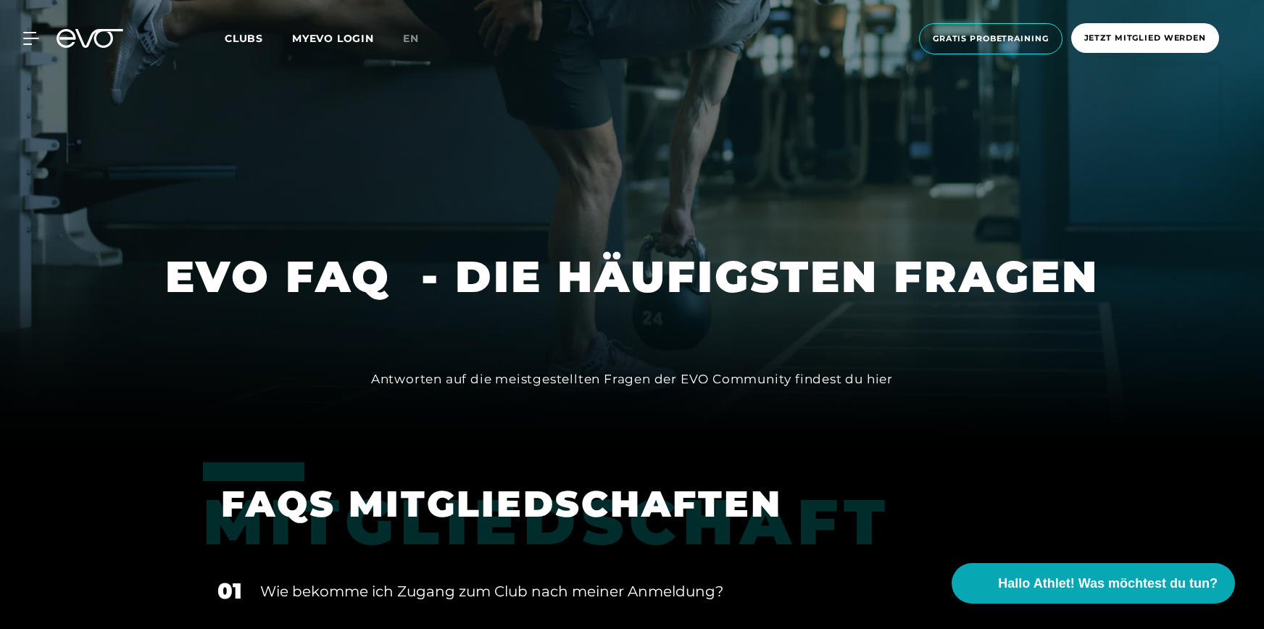
scroll to position [0, 0]
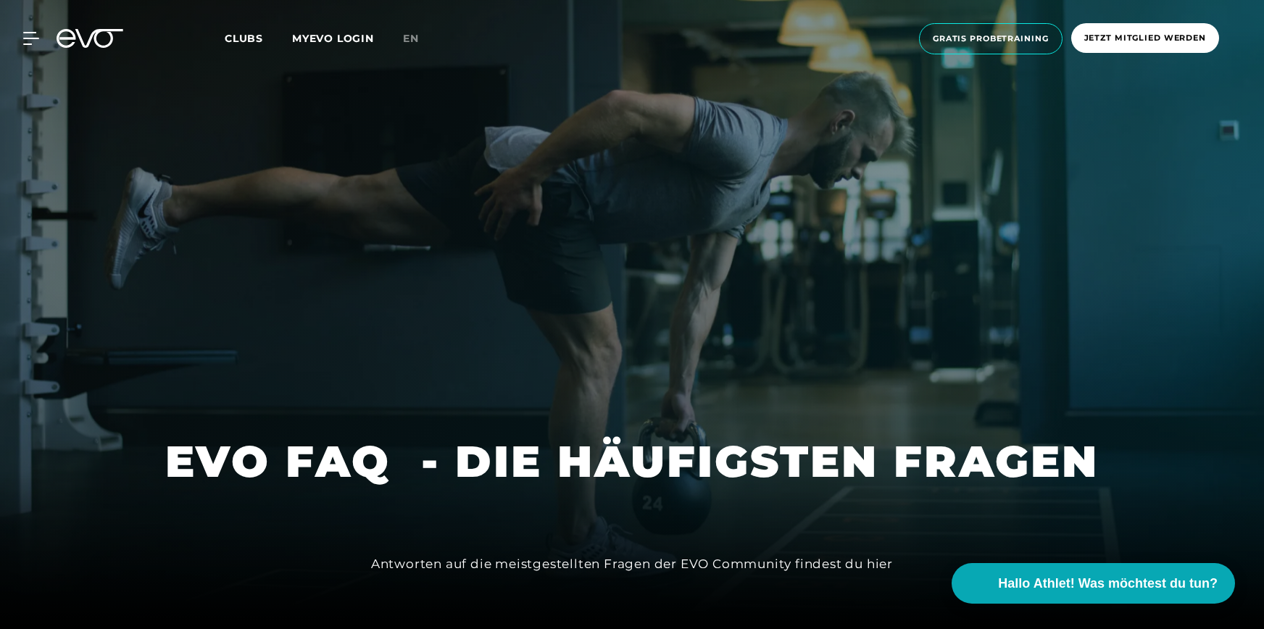
click at [589, 356] on div at bounding box center [632, 314] width 1264 height 629
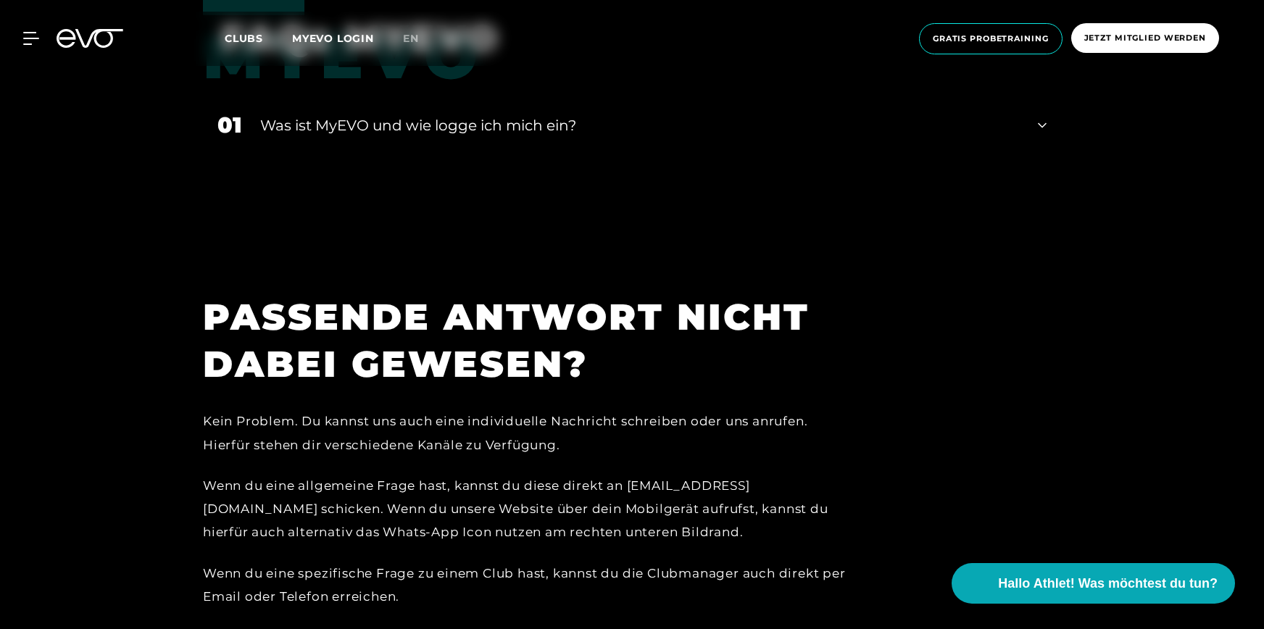
scroll to position [4082, 0]
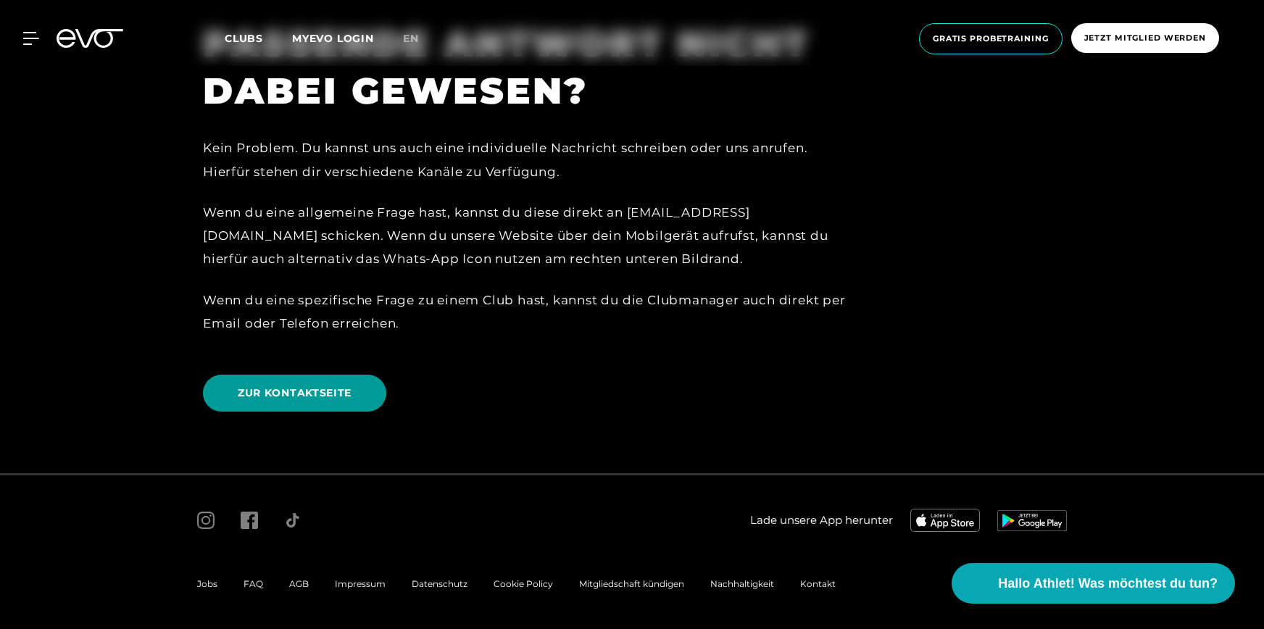
click at [352, 394] on span "ZUR KONTAKTSEITE" at bounding box center [294, 393] width 183 height 37
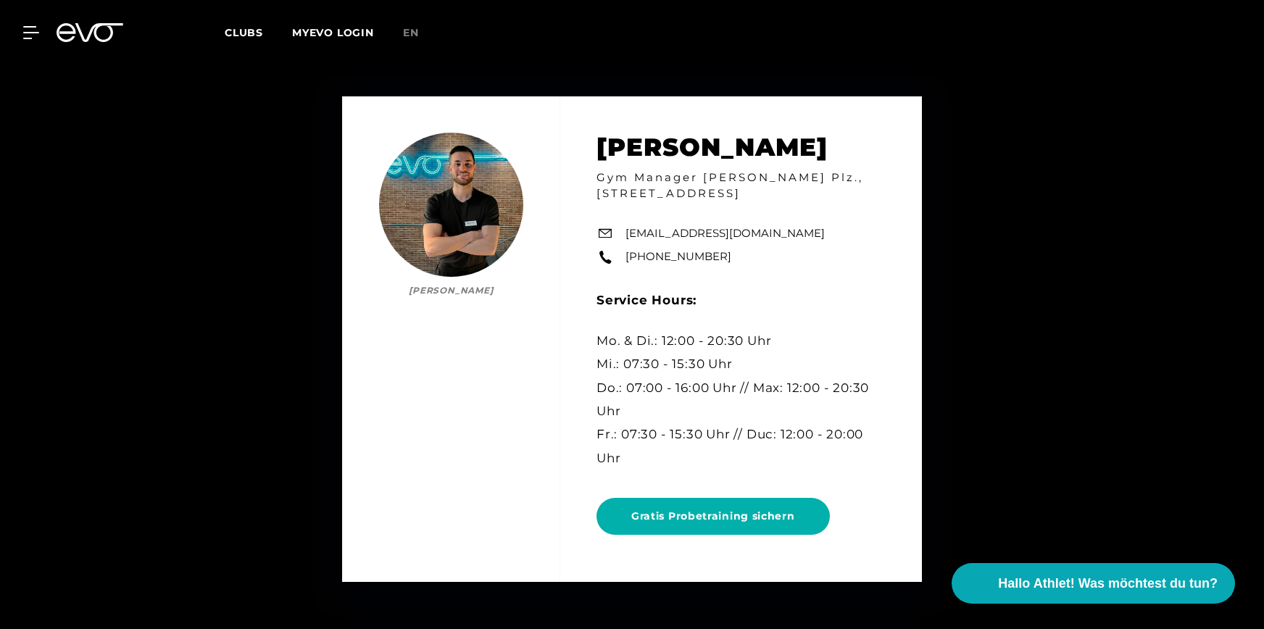
scroll to position [5011, 0]
